Goal: Information Seeking & Learning: Find contact information

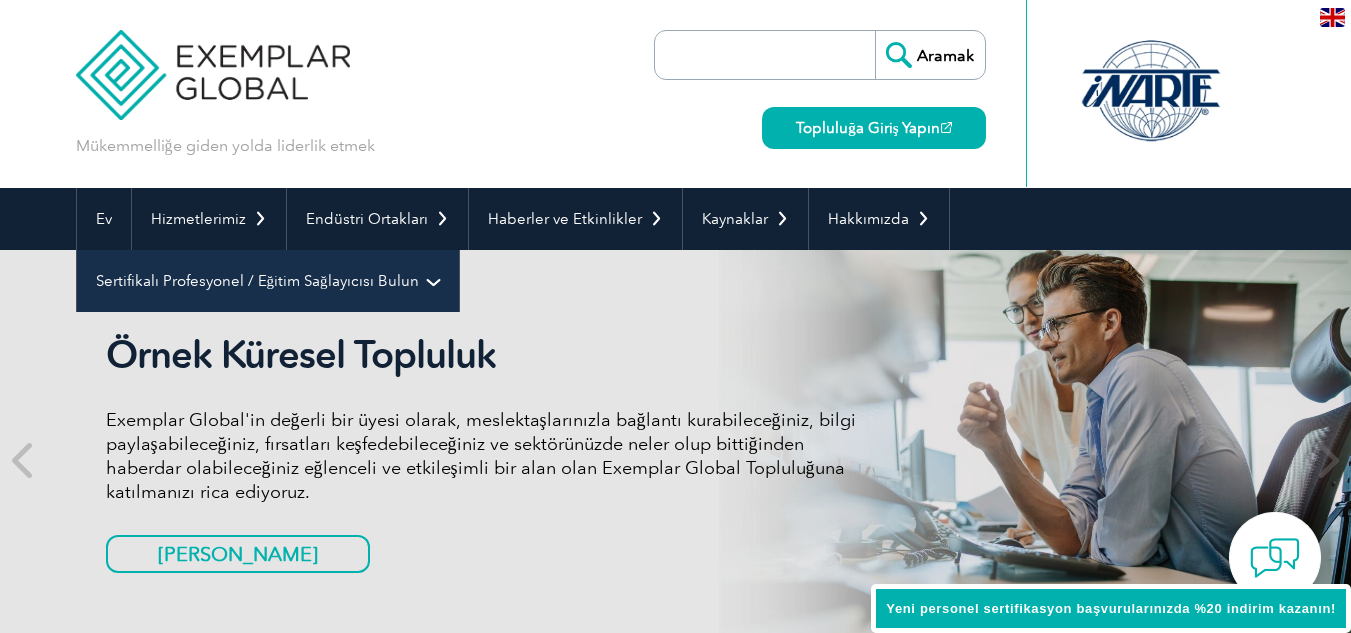
click at [127, 280] on font "Sertifikalı Profesyonel / Eğitim Sağlayıcısı Bulun" at bounding box center [257, 281] width 323 height 18
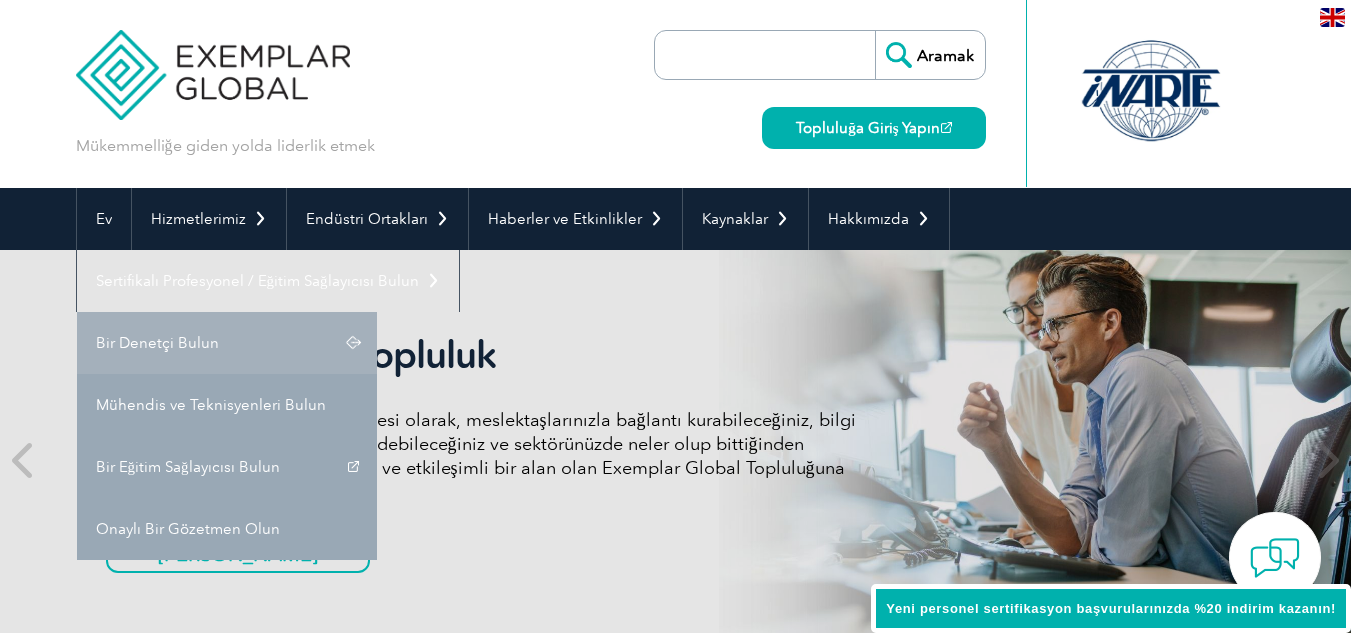
click at [156, 344] on font "Bir Denetçi Bulun" at bounding box center [157, 343] width 123 height 18
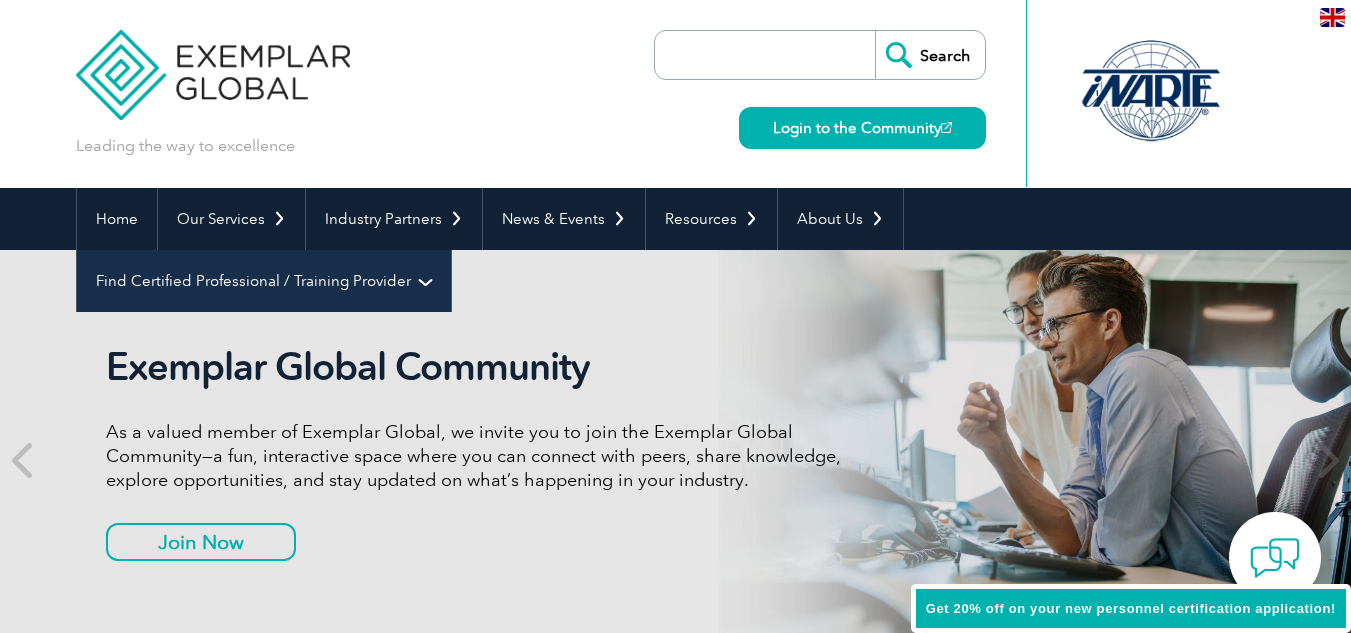
click at [451, 250] on link "Find Certified Professional / Training Provider" at bounding box center [264, 281] width 374 height 62
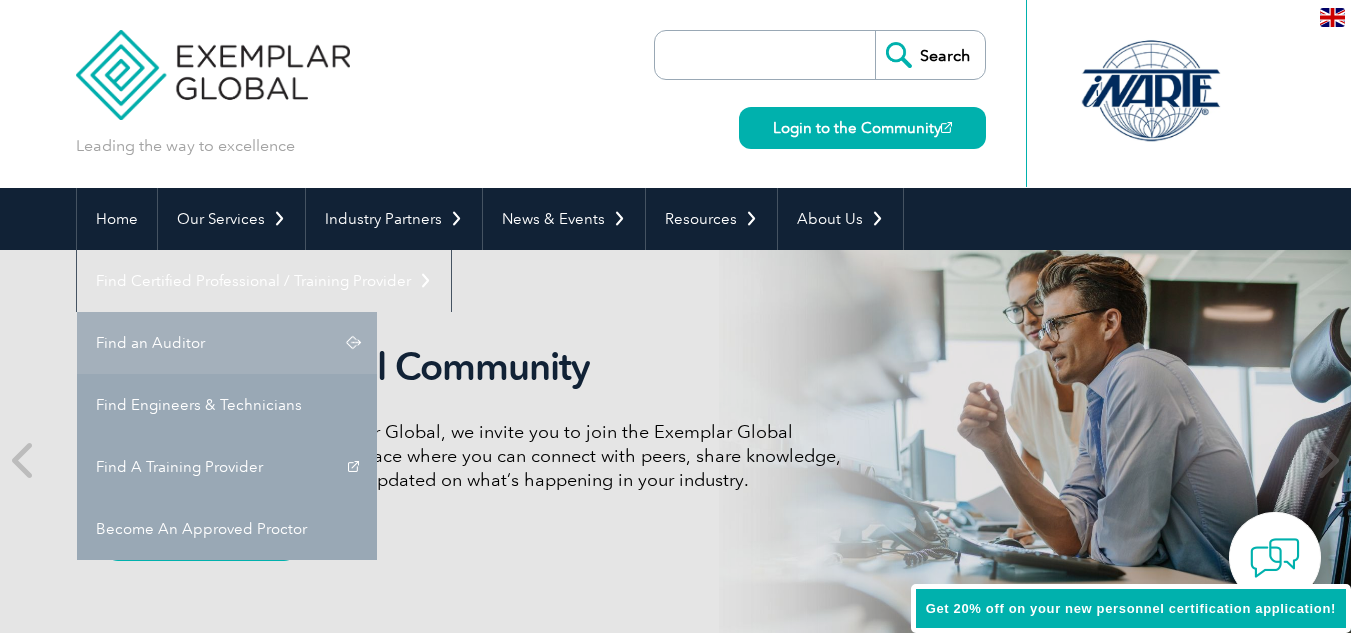
click at [377, 312] on link "Find an Auditor" at bounding box center [227, 343] width 300 height 62
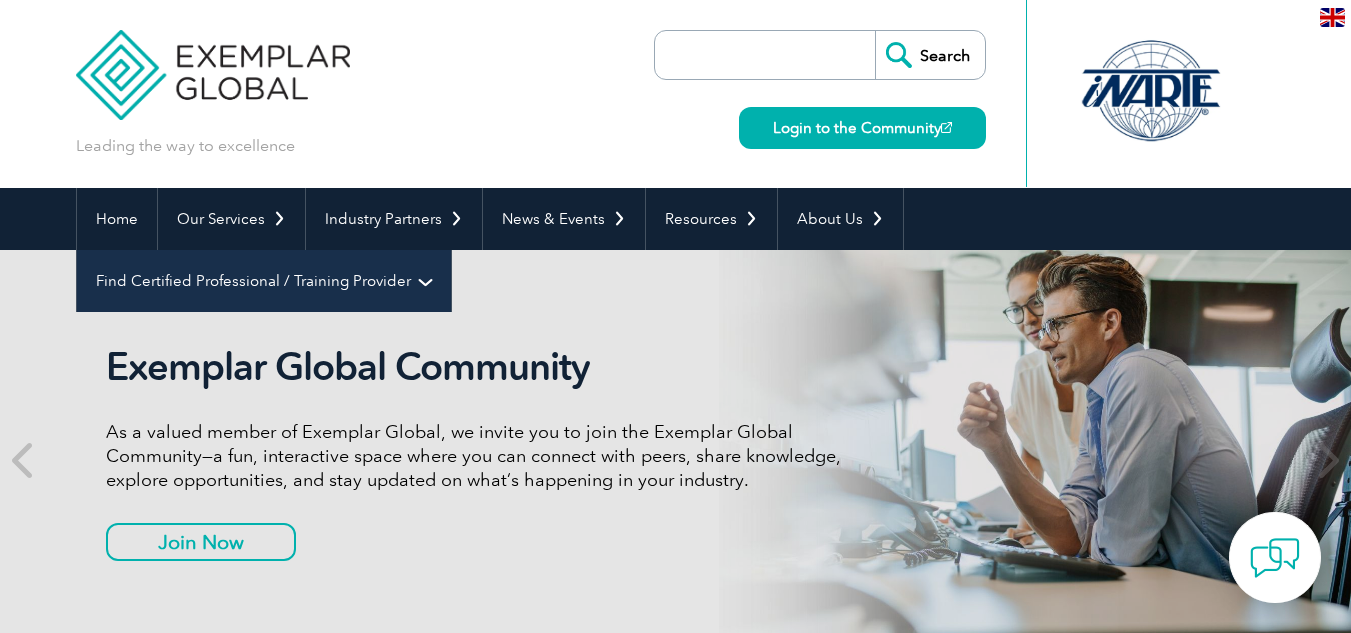
click at [451, 250] on link "Find Certified Professional / Training Provider" at bounding box center [264, 281] width 374 height 62
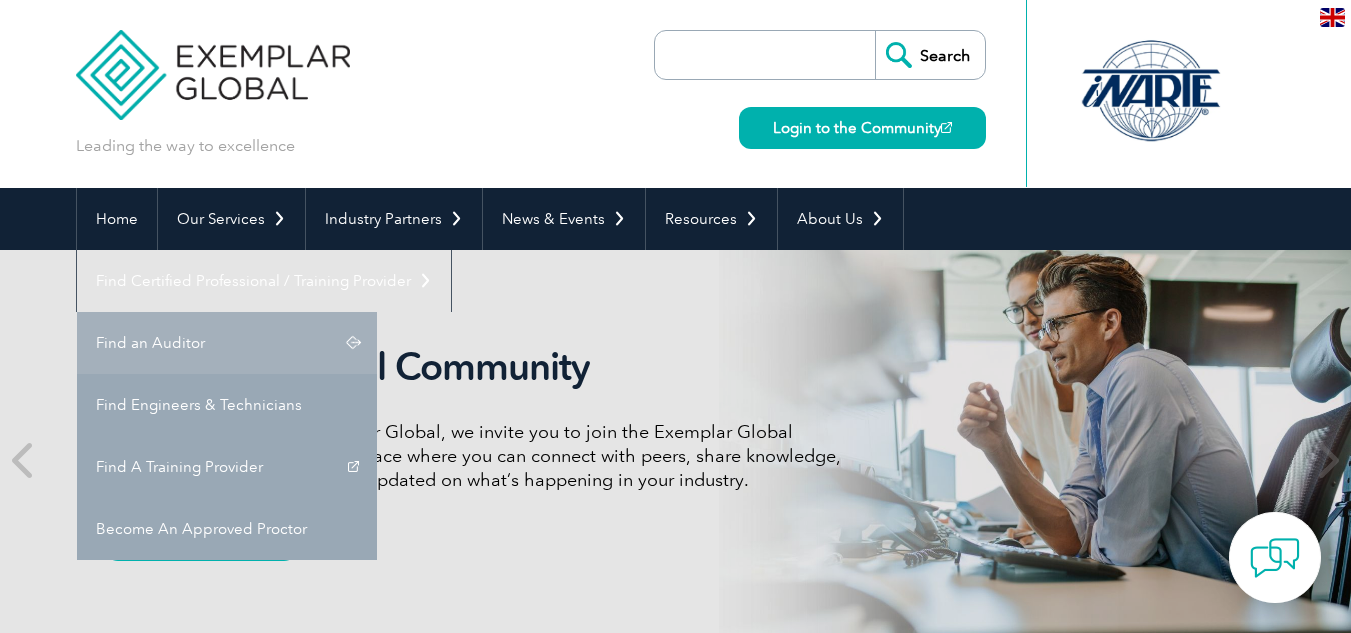
click at [377, 312] on link "Find an Auditor" at bounding box center [227, 343] width 300 height 62
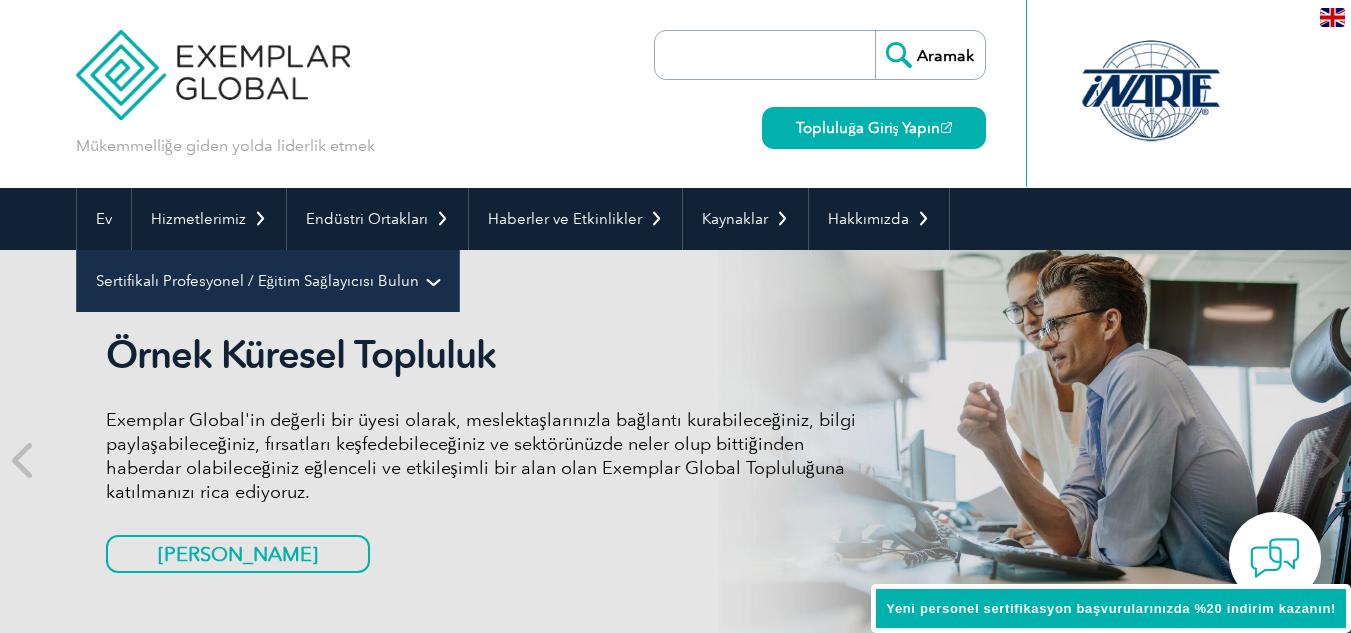
click at [274, 272] on font "Sertifikalı Profesyonel / Eğitim Sağlayıcısı Bulun" at bounding box center [257, 281] width 323 height 18
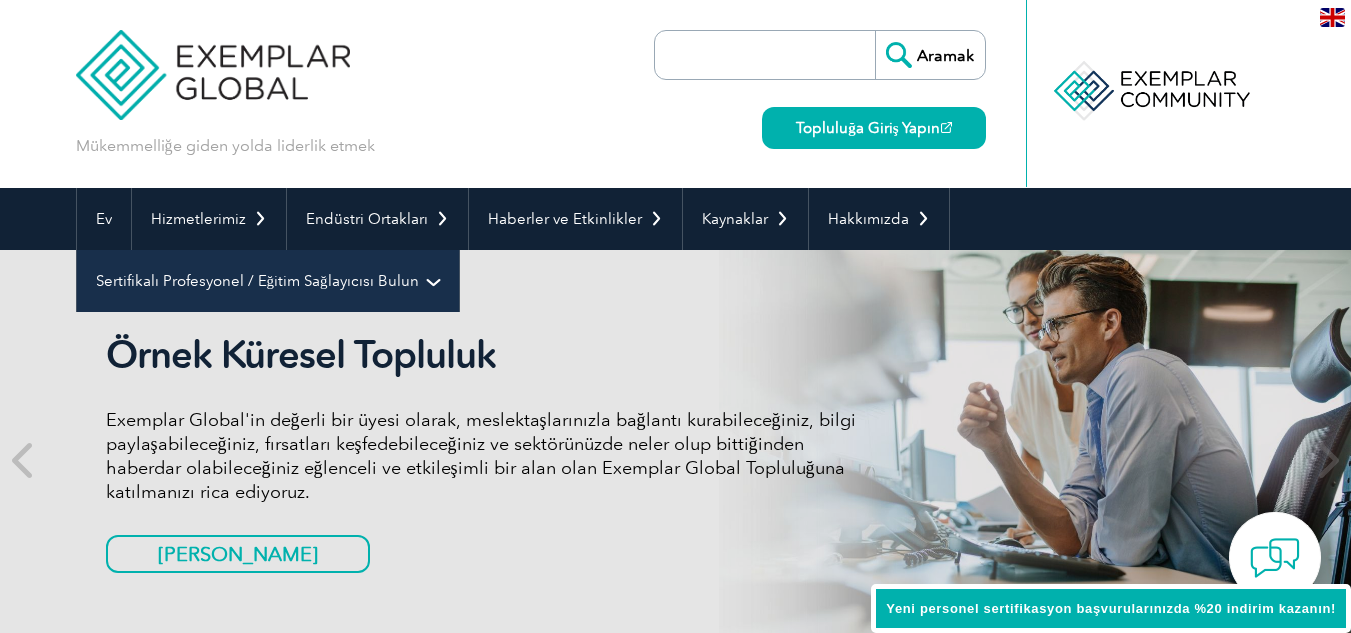
click at [304, 277] on font "Sertifikalı Profesyonel / Eğitim Sağlayıcısı Bulun" at bounding box center [257, 281] width 323 height 18
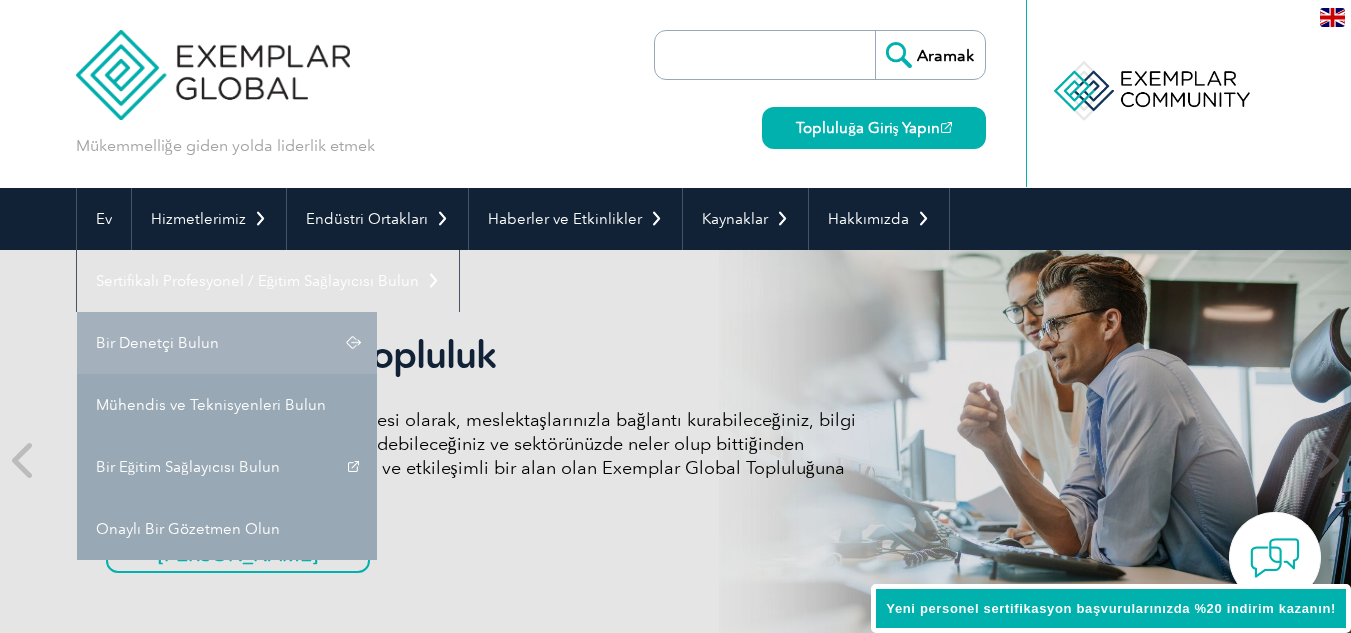
click at [216, 344] on link "Bir Denetçi Bulun" at bounding box center [227, 343] width 300 height 62
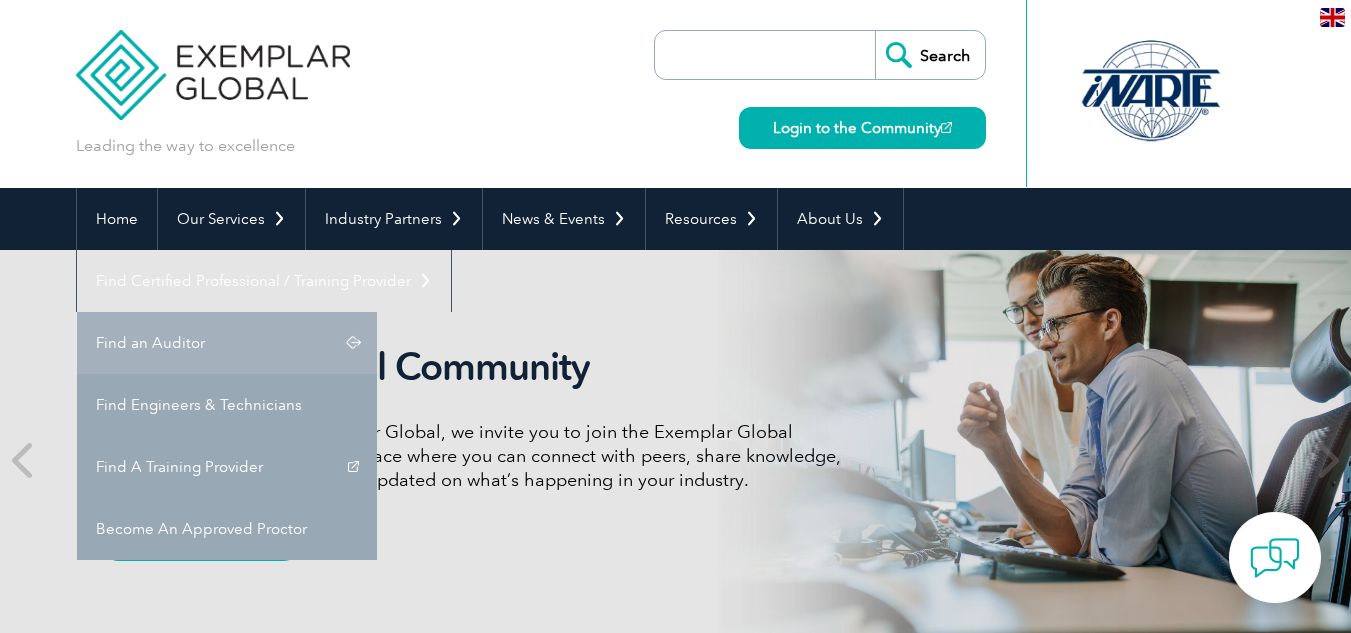
click at [377, 312] on link "Find an Auditor" at bounding box center [227, 343] width 300 height 62
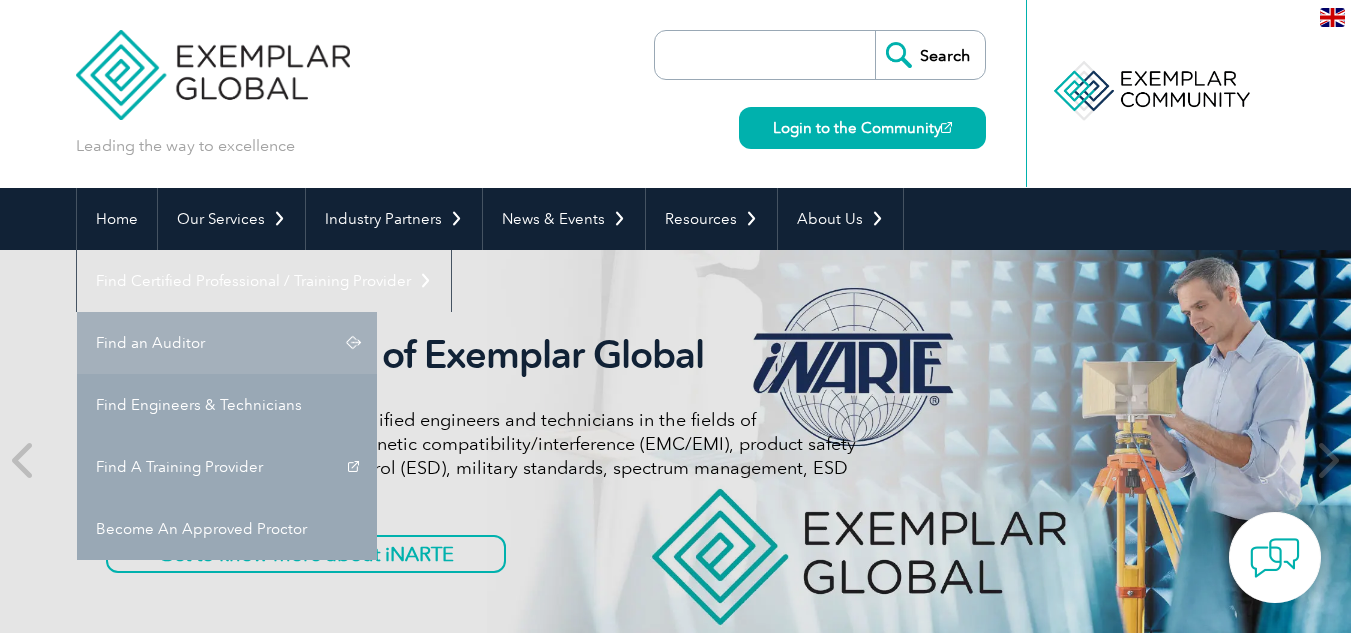
click at [377, 312] on link "Find an Auditor" at bounding box center [227, 343] width 300 height 62
